Goal: Information Seeking & Learning: Learn about a topic

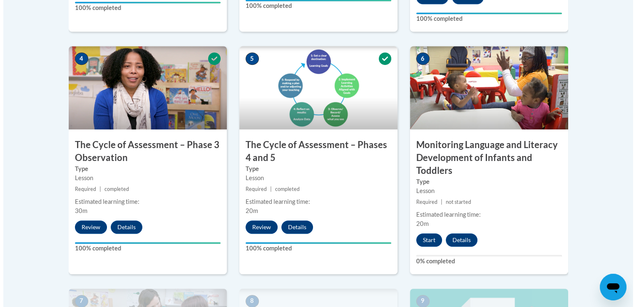
scroll to position [527, 0]
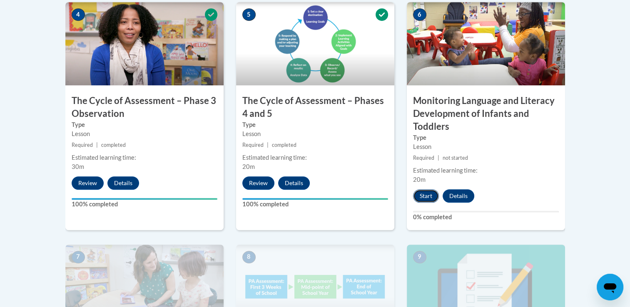
click at [426, 193] on button "Start" at bounding box center [426, 195] width 26 height 13
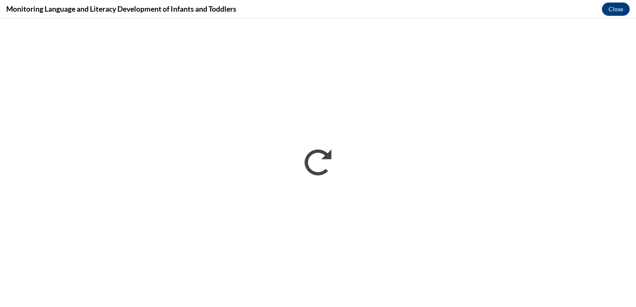
scroll to position [0, 0]
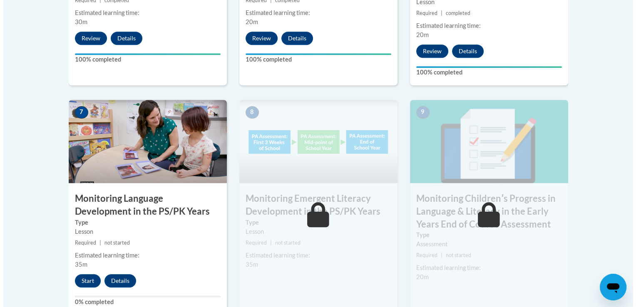
scroll to position [716, 0]
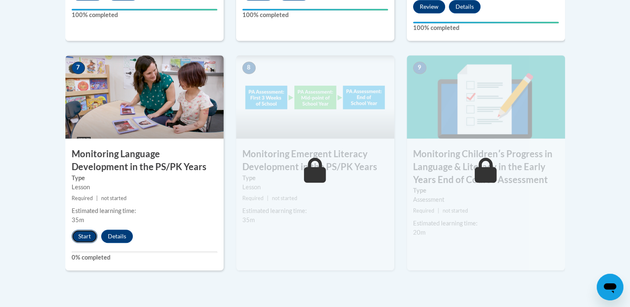
click at [80, 234] on button "Start" at bounding box center [85, 236] width 26 height 13
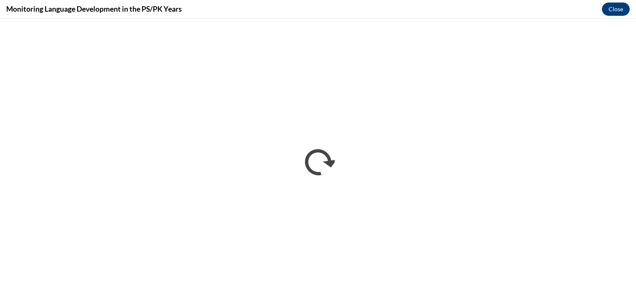
scroll to position [0, 0]
